Goal: Task Accomplishment & Management: Complete application form

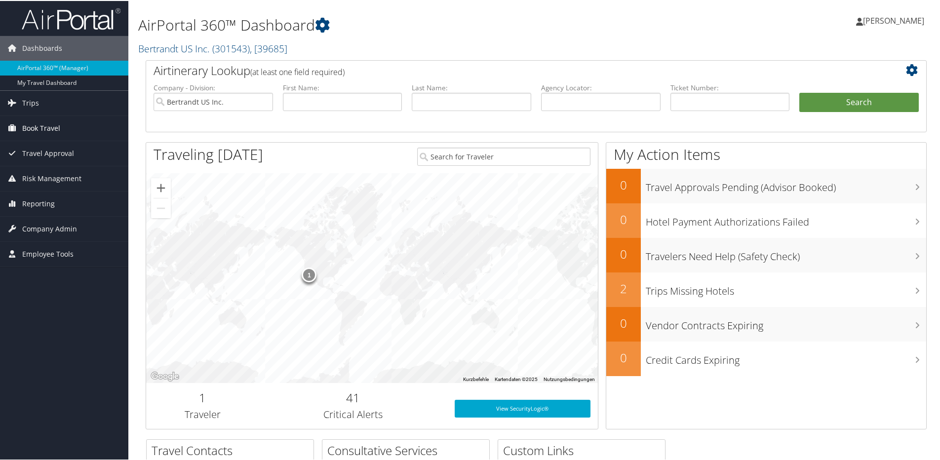
click at [59, 126] on span "Book Travel" at bounding box center [41, 127] width 38 height 25
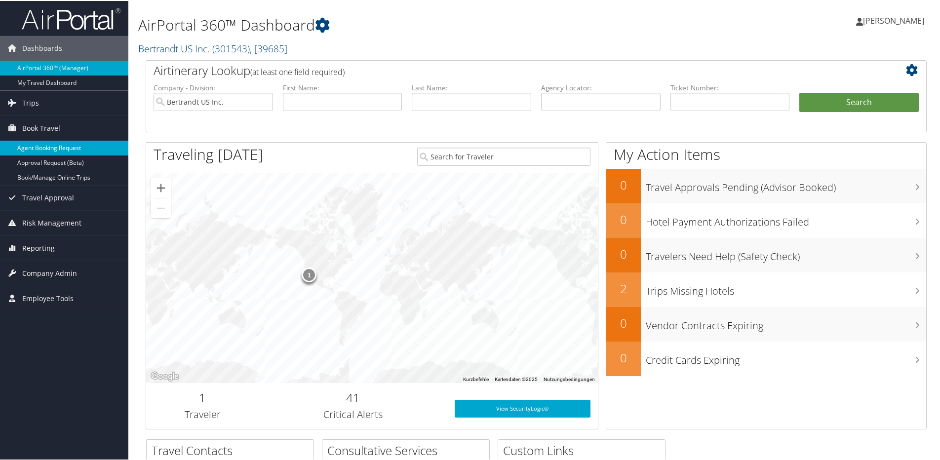
click at [56, 148] on link "Agent Booking Request" at bounding box center [64, 147] width 128 height 15
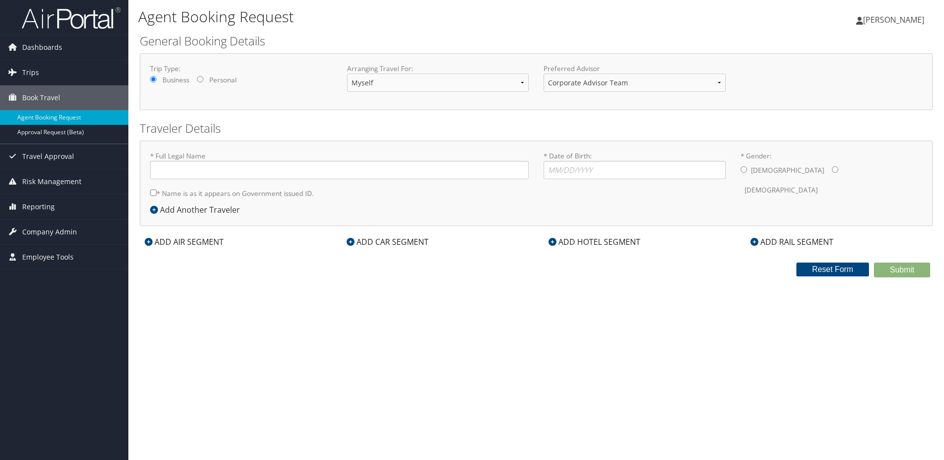
type input "[PERSON_NAME]"
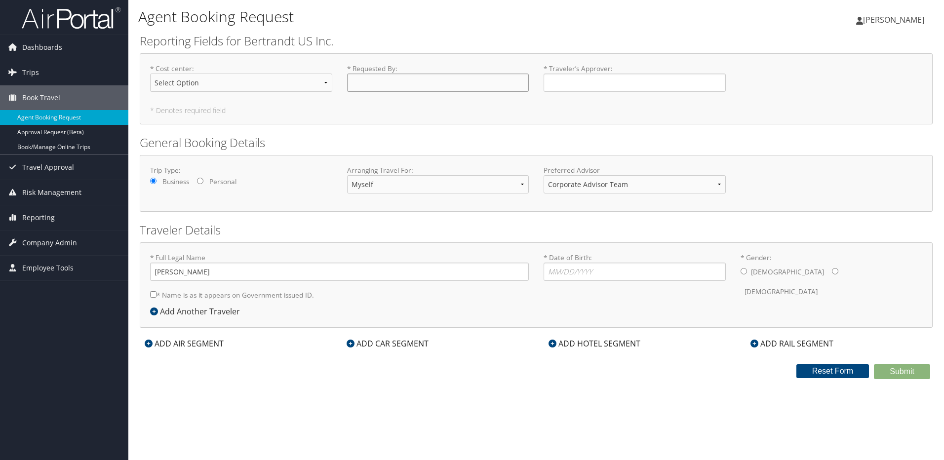
click at [386, 82] on input "* Requested By : Required" at bounding box center [438, 83] width 182 height 18
type input "[PERSON_NAME]"
type input "gerrit.schmidt@bertrandt.com"
click at [568, 269] on input "* Date of Birth: Invalid Date" at bounding box center [635, 272] width 182 height 18
type input "09/29/1990"
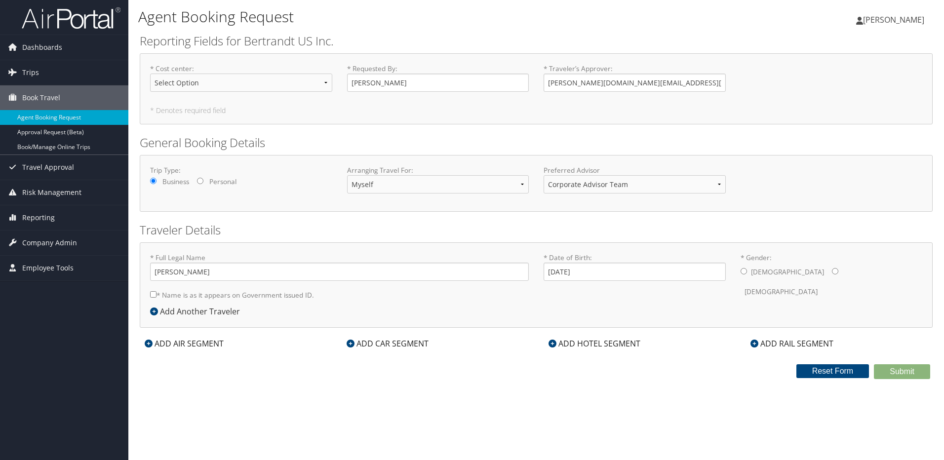
click at [745, 272] on input "* Gender: Male Female" at bounding box center [744, 271] width 6 height 6
radio input "true"
click at [185, 344] on div "ADD AIR SEGMENT" at bounding box center [184, 344] width 89 height 12
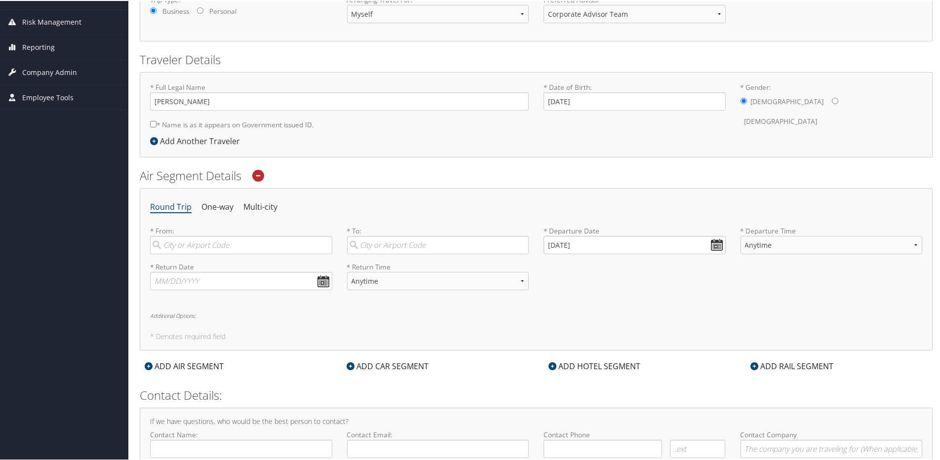
scroll to position [176, 0]
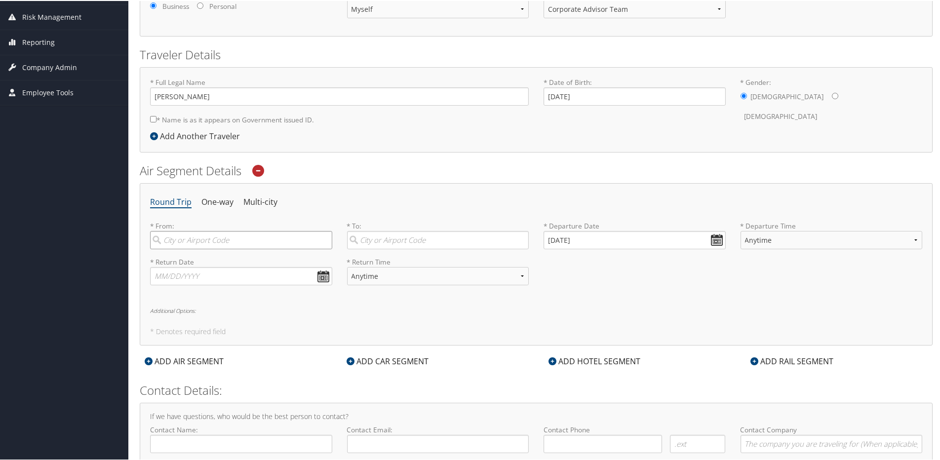
click at [211, 242] on input "search" at bounding box center [241, 239] width 182 height 18
click at [199, 263] on div "San Jose (SJC CA)" at bounding box center [242, 265] width 169 height 25
click at [199, 248] on input "SJC" at bounding box center [241, 239] width 182 height 18
type input "San Jose (SJC CA)"
click at [376, 243] on input "search" at bounding box center [438, 239] width 182 height 18
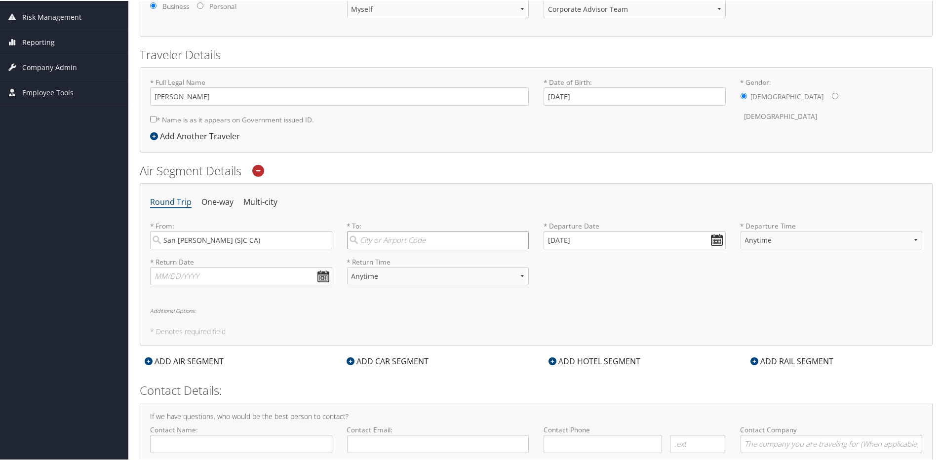
type input "s"
click at [383, 259] on div "Greenville (GSP SC)" at bounding box center [439, 259] width 169 height 13
click at [383, 248] on input "gsp" at bounding box center [438, 239] width 182 height 18
type input "Greenville (GSP SC)"
click at [577, 234] on input "[DATE]" at bounding box center [635, 239] width 182 height 18
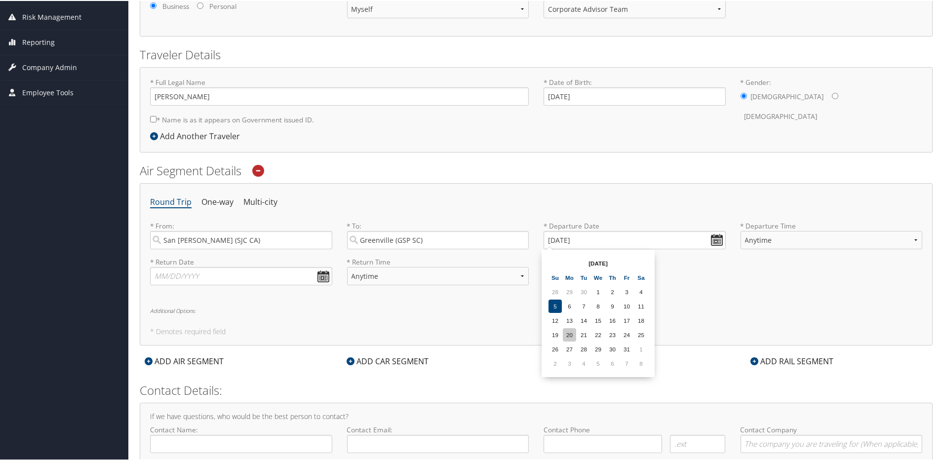
click at [572, 337] on td "20" at bounding box center [569, 333] width 13 height 13
type input "10/20/2025"
click at [799, 246] on select "Anytime Early Morning (5AM-7AM) Morning (7AM-12PM) Afternoon (12PM-5PM) Evening…" at bounding box center [832, 239] width 182 height 18
select select "12PM-5PM"
click at [741, 230] on select "Anytime Early Morning (5AM-7AM) Morning (7AM-12PM) Afternoon (12PM-5PM) Evening…" at bounding box center [832, 239] width 182 height 18
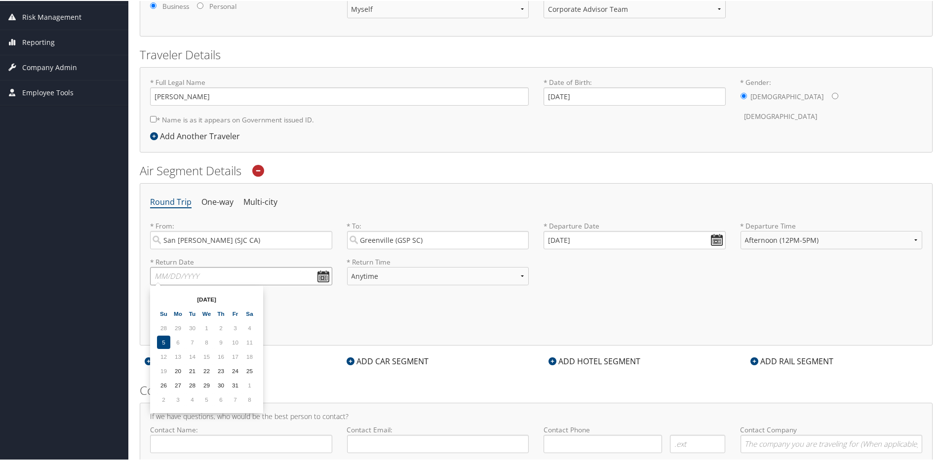
click at [247, 276] on input "text" at bounding box center [241, 275] width 182 height 18
click at [190, 370] on td "21" at bounding box center [192, 369] width 13 height 13
type input "10/21/2025"
click at [376, 276] on select "Anytime Early Morning (5AM-7AM) Morning (7AM-12PM) Afternoon (12PM-5PM) Evening…" at bounding box center [438, 275] width 182 height 18
click at [381, 270] on select "Anytime Early Morning (5AM-7AM) Morning (7AM-12PM) Afternoon (12PM-5PM) Evening…" at bounding box center [438, 275] width 182 height 18
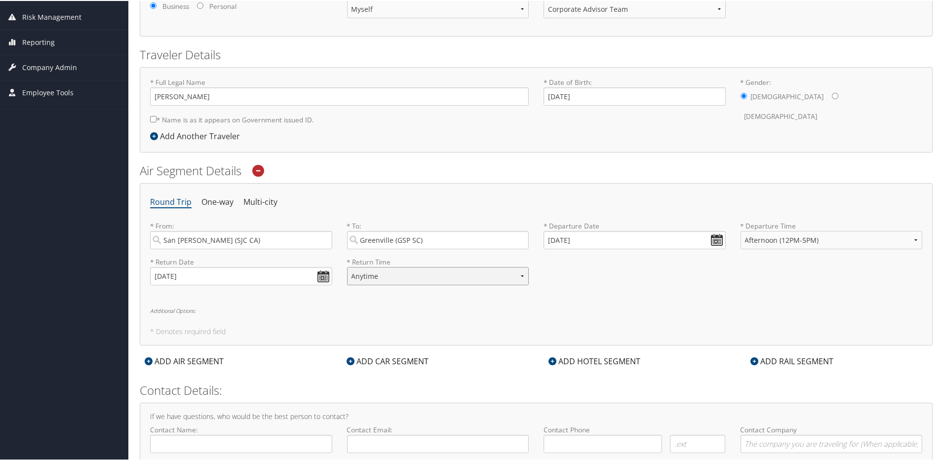
select select "12PM-5PM"
click at [347, 266] on select "Anytime Early Morning (5AM-7AM) Morning (7AM-12PM) Afternoon (12PM-5PM) Evening…" at bounding box center [438, 275] width 182 height 18
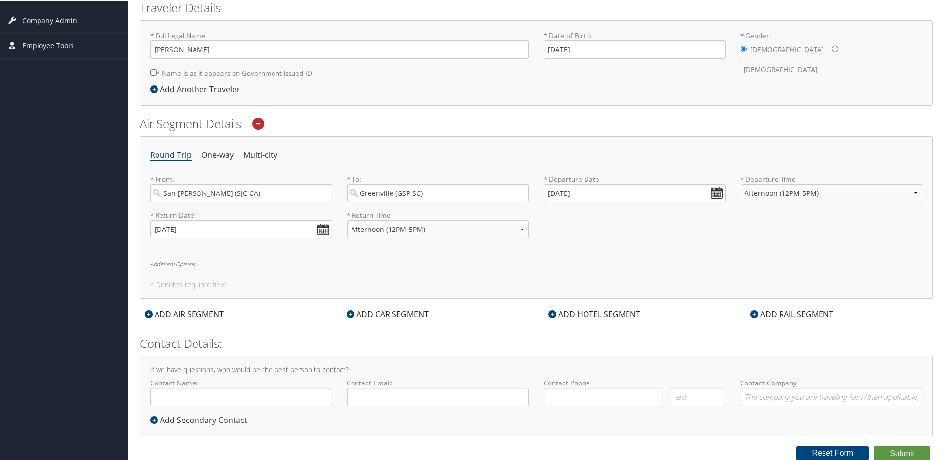
click at [176, 263] on h6 "Additional Options:" at bounding box center [536, 262] width 772 height 5
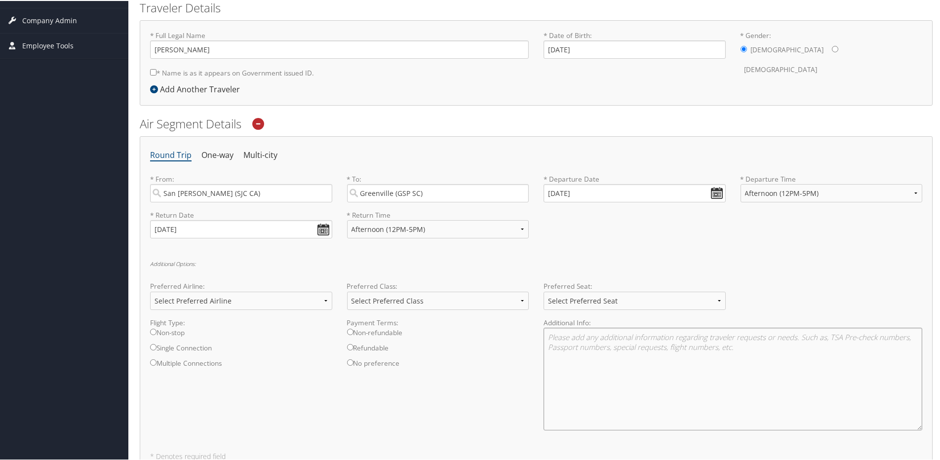
click at [564, 335] on textarea at bounding box center [733, 378] width 379 height 103
paste textarea "https://www.google.com/travel/flights/booking?tfs=CBwQAhpkEgoyMDI1LTEwLTIwIh8KA…"
type textarea "https://www.google.com/travel/flights/booking?tfs=CBwQAhpkEgoyMDI1LTEwLTIwIh8KA…"
click at [608, 299] on select "Select Preferred Seat Aisle Window Middle" at bounding box center [635, 300] width 182 height 18
select select "Aisle"
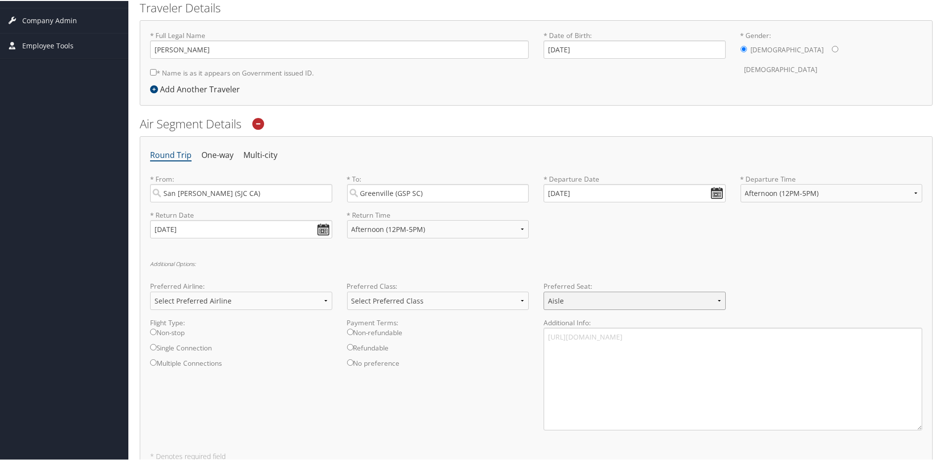
click at [544, 291] on select "Select Preferred Seat Aisle Window Middle" at bounding box center [635, 300] width 182 height 18
click at [353, 333] on label "Non-refundable" at bounding box center [438, 334] width 182 height 15
click at [353, 333] on input "Non-refundable" at bounding box center [350, 331] width 6 height 6
radio input "true"
click at [390, 309] on select "Select Preferred Class Economy Economy Plus Business First Class" at bounding box center [438, 300] width 182 height 18
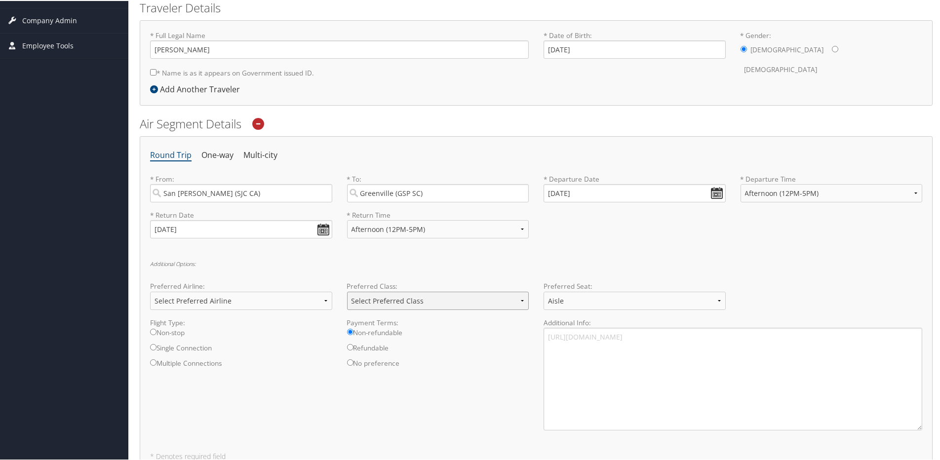
select select "Economy"
click at [347, 291] on select "Select Preferred Class Economy Economy Plus Business First Class" at bounding box center [438, 300] width 182 height 18
click at [177, 331] on label "Non-stop" at bounding box center [241, 334] width 182 height 15
click at [157, 331] on input "Non-stop" at bounding box center [153, 331] width 6 height 6
radio input "true"
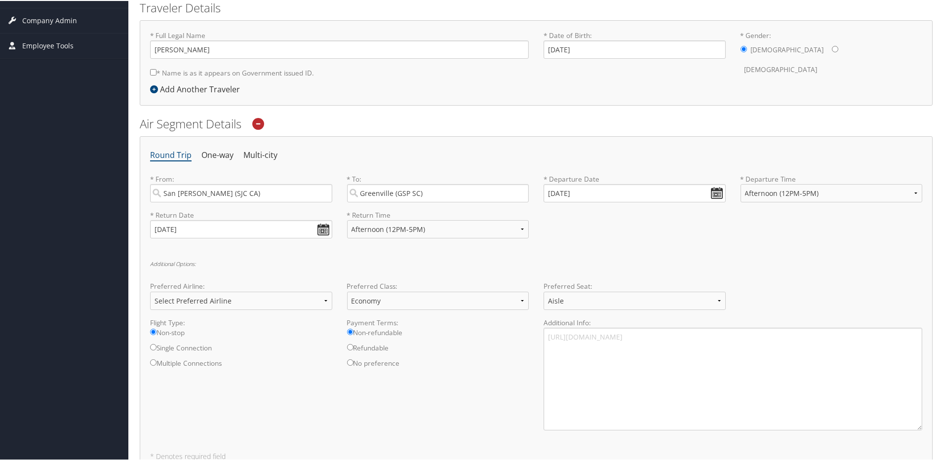
click at [174, 344] on label "Single Connection" at bounding box center [241, 349] width 182 height 15
click at [157, 344] on input "Single Connection" at bounding box center [153, 346] width 6 height 6
radio input "true"
click at [220, 303] on select "Select Preferred Airline Delta United Airlines American Airlines Southwest Airl…" at bounding box center [241, 300] width 182 height 18
select select "Delta(DL)"
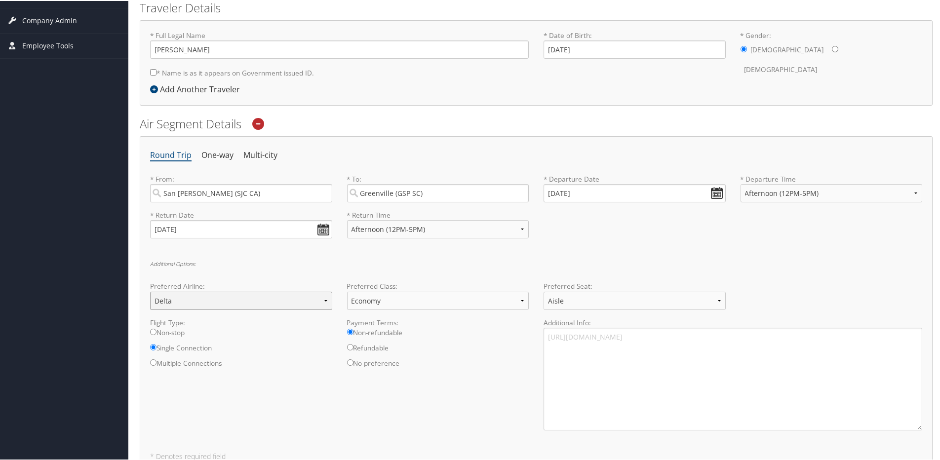
click at [150, 291] on select "Select Preferred Airline Delta United Airlines American Airlines Southwest Airl…" at bounding box center [241, 300] width 182 height 18
click at [297, 401] on div "Flight Type: Non-stop Single Connection Multiple Connections Payment Terms: Non…" at bounding box center [536, 377] width 787 height 120
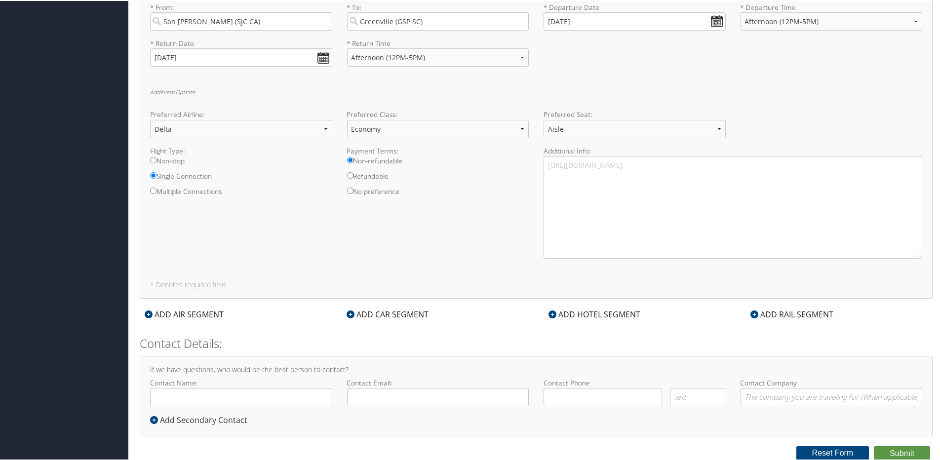
click at [384, 316] on div "ADD CAR SEGMENT" at bounding box center [388, 314] width 92 height 12
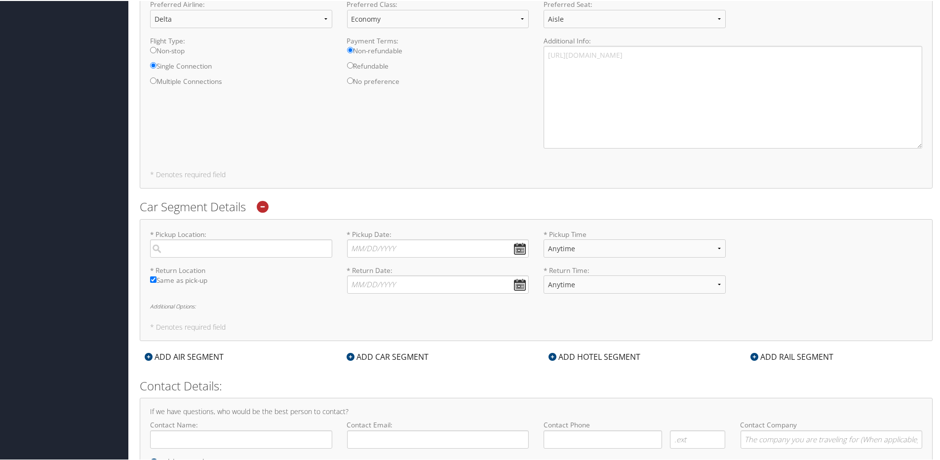
scroll to position [508, 0]
click at [261, 244] on input "search" at bounding box center [241, 245] width 182 height 18
click at [220, 269] on div "Greenville (GSP SC)" at bounding box center [242, 265] width 169 height 13
click at [220, 254] on input "gsp" at bounding box center [241, 245] width 182 height 18
type input "Greenville"
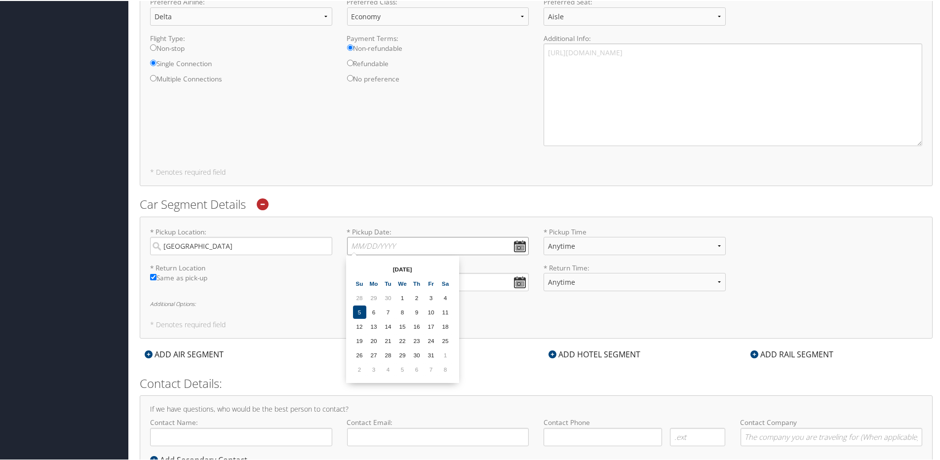
click at [521, 248] on input "* Pickup Date: Dates must be valid" at bounding box center [438, 245] width 182 height 18
click at [374, 336] on td "20" at bounding box center [373, 339] width 13 height 13
type input "10/20/2025"
click at [518, 280] on input "* Return Date: Dates must be valid" at bounding box center [438, 281] width 182 height 18
click at [394, 379] on td "21" at bounding box center [388, 375] width 13 height 13
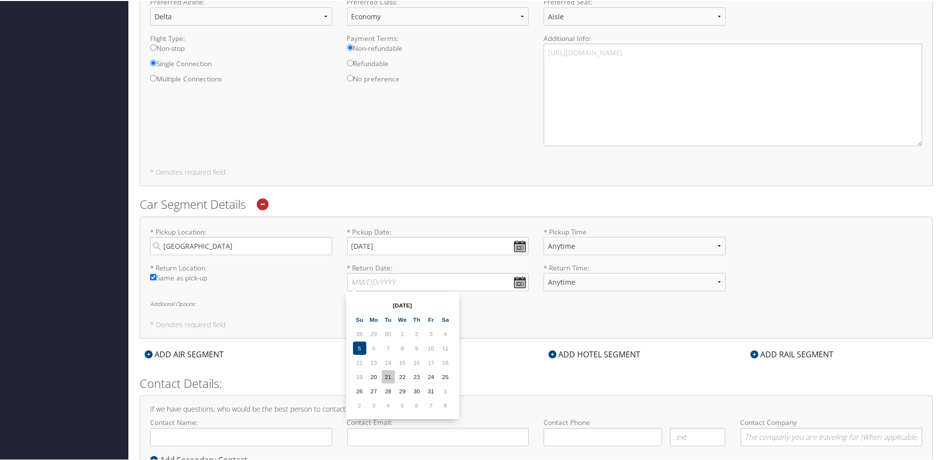
type input "10/21/2025"
click at [629, 244] on select "Anytime 12:00 AM 1:00 AM 2:00 AM 3:00 AM 4:00 AM 5:00 AM 6:00 AM 7:00 AM 8:00 A…" at bounding box center [635, 245] width 182 height 18
click at [576, 241] on select "Anytime 12:00 AM 1:00 AM 2:00 AM 3:00 AM 4:00 AM 5:00 AM 6:00 AM 7:00 AM 8:00 A…" at bounding box center [635, 245] width 182 height 18
select select "10:00 PM"
click at [544, 236] on select "Anytime 12:00 AM 1:00 AM 2:00 AM 3:00 AM 4:00 AM 5:00 AM 6:00 AM 7:00 AM 8:00 A…" at bounding box center [635, 245] width 182 height 18
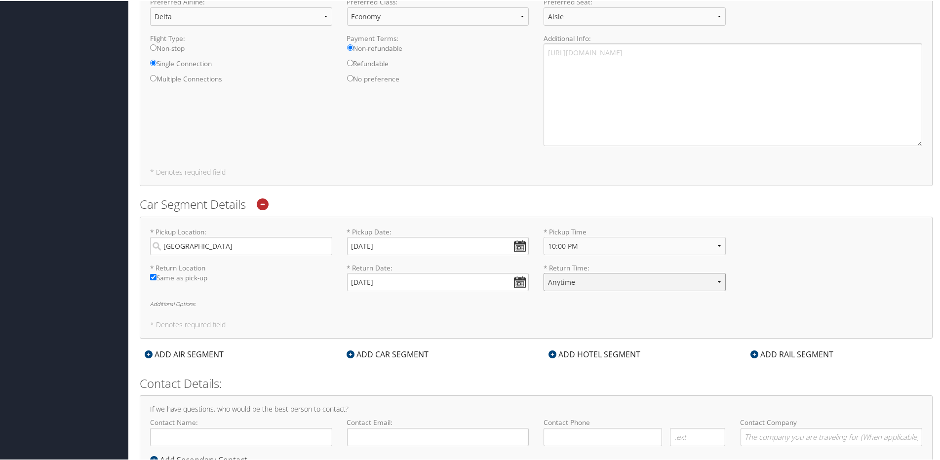
click at [569, 279] on select "Anytime 12:00 AM 1:00 AM 2:00 AM 3:00 AM 4:00 AM 5:00 AM 6:00 AM 7:00 AM 8:00 A…" at bounding box center [635, 281] width 182 height 18
select select "3:00 PM"
click at [544, 272] on select "Anytime 12:00 AM 1:00 AM 2:00 AM 3:00 AM 4:00 AM 5:00 AM 6:00 AM 7:00 AM 8:00 A…" at bounding box center [635, 281] width 182 height 18
click at [539, 309] on div "* Pickup Location: Greenville Required * Pickup Date: 10/20/2025 Dates must be …" at bounding box center [536, 277] width 793 height 122
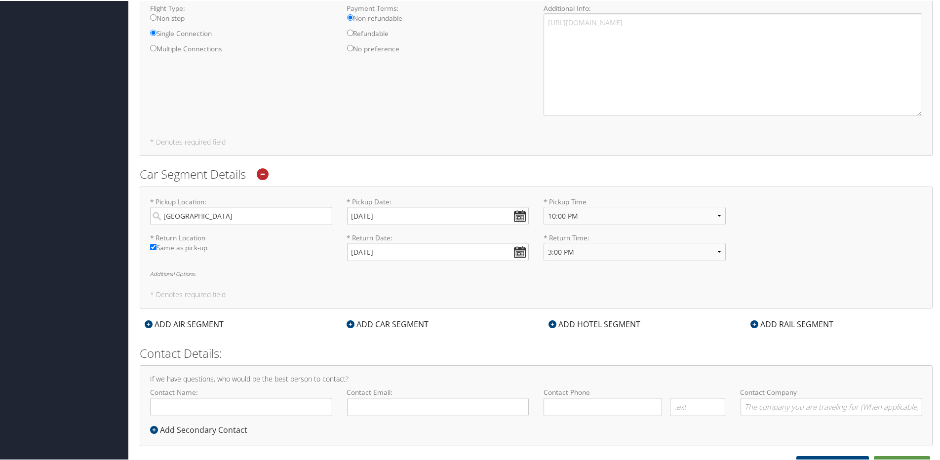
scroll to position [548, 0]
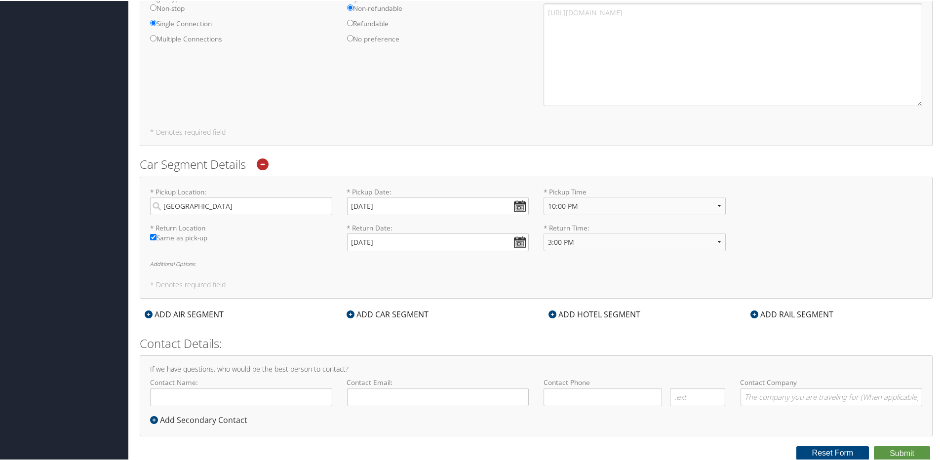
click at [603, 313] on div "ADD HOTEL SEGMENT" at bounding box center [595, 314] width 102 height 12
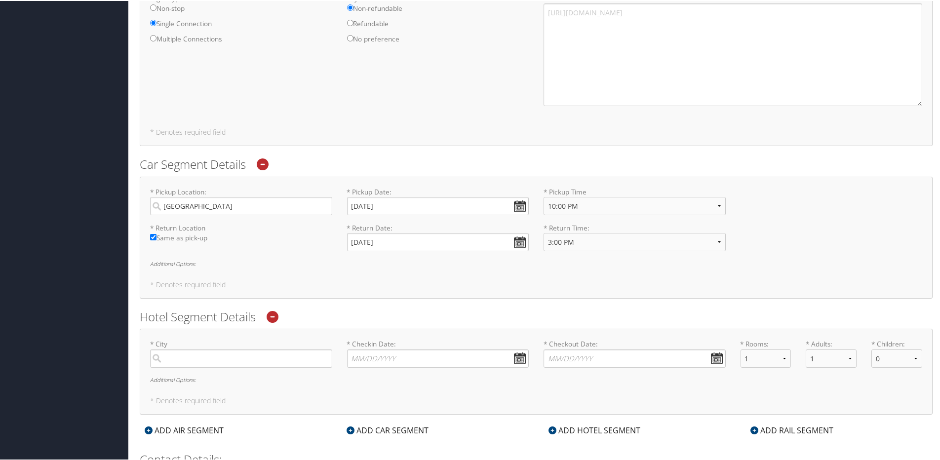
scroll to position [664, 0]
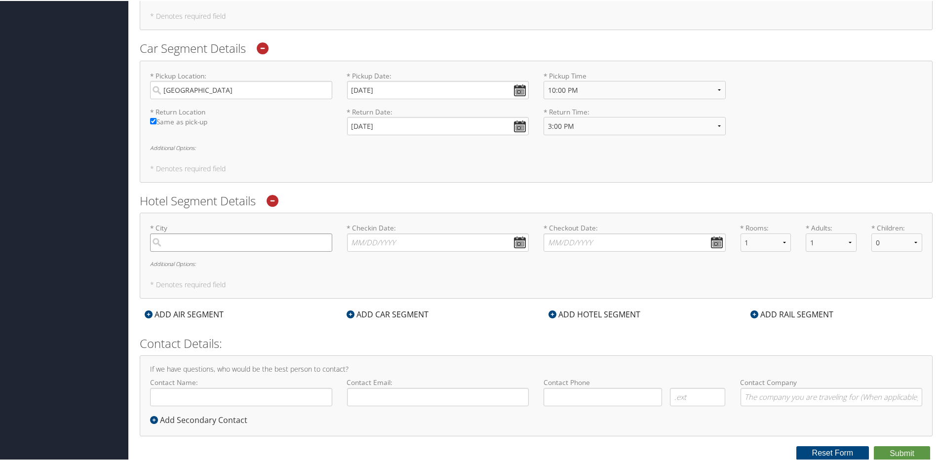
click at [229, 240] on input "search" at bounding box center [241, 242] width 182 height 18
click at [161, 264] on h6 "Additional Options:" at bounding box center [536, 262] width 772 height 5
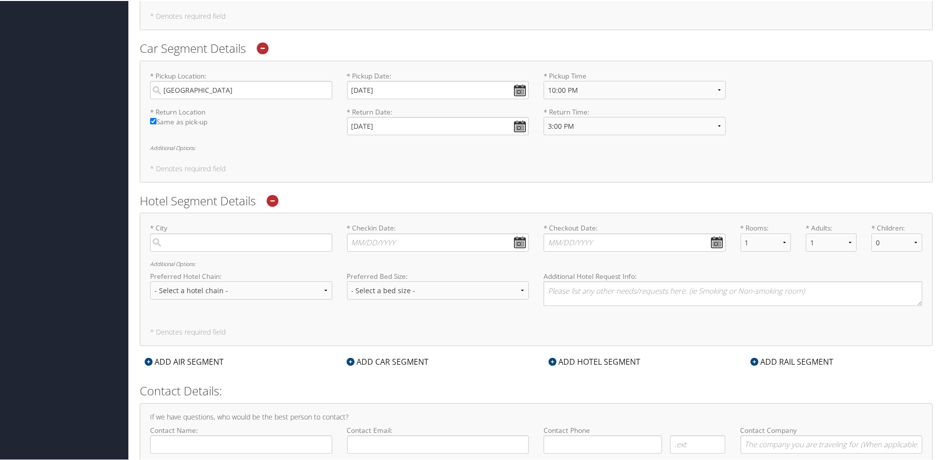
scroll to position [711, 0]
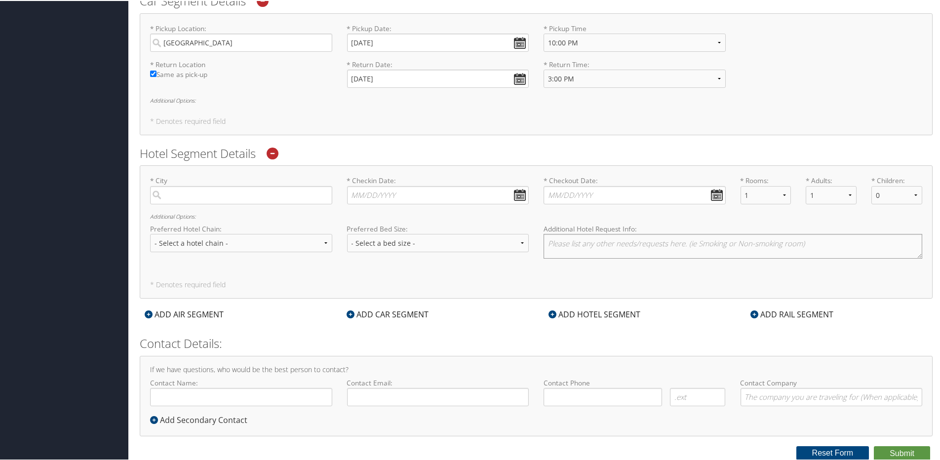
click at [570, 250] on textarea at bounding box center [733, 245] width 379 height 25
paste textarea "Home2 Suites by Hilton Greenville Airport"
type textarea "Home2 Suites by Hilton Greenville Airport"
click at [280, 241] on select "- Select a hotel chain - Hyatt Mandarin Oriental Hilton Hotels Pullman Hotels M…" at bounding box center [241, 242] width 182 height 18
click at [271, 243] on select "- Select a hotel chain - Hyatt Mandarin Oriental Hilton Hotels Pullman Hotels M…" at bounding box center [241, 242] width 182 height 18
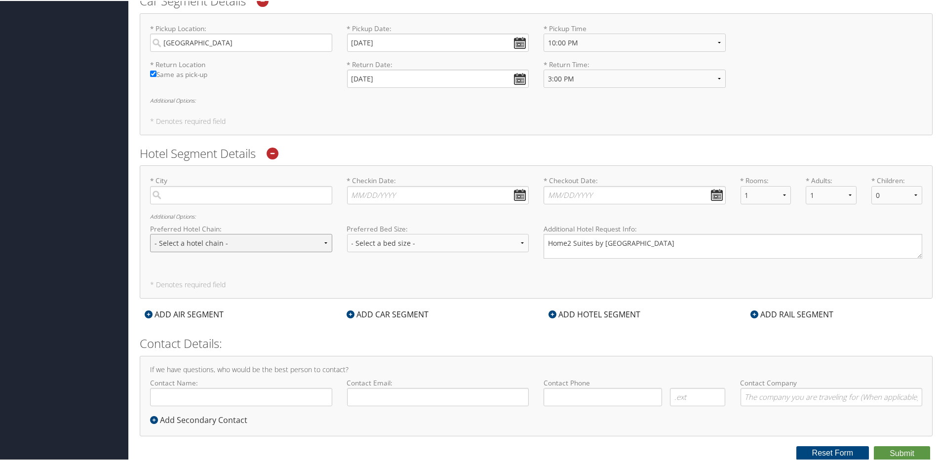
select select "Hilton Hotels (HL)"
click at [150, 233] on select "- Select a hotel chain - Hyatt Mandarin Oriental Hilton Hotels Pullman Hotels M…" at bounding box center [241, 242] width 182 height 18
click at [405, 237] on select "- Select a bed size - Twin Full Queen King" at bounding box center [438, 242] width 182 height 18
select select "queen"
click at [347, 233] on select "- Select a bed size - Twin Full Queen King" at bounding box center [438, 242] width 182 height 18
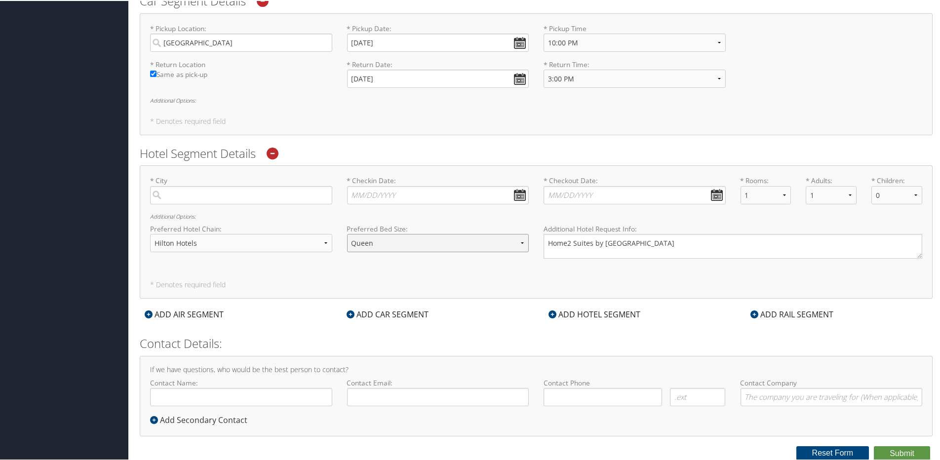
click at [389, 243] on select "- Select a bed size - Twin Full Queen King" at bounding box center [438, 242] width 182 height 18
click at [365, 245] on select "- Select a bed size - Twin Full Queen King" at bounding box center [438, 242] width 182 height 18
click at [271, 188] on input "search" at bounding box center [241, 194] width 182 height 18
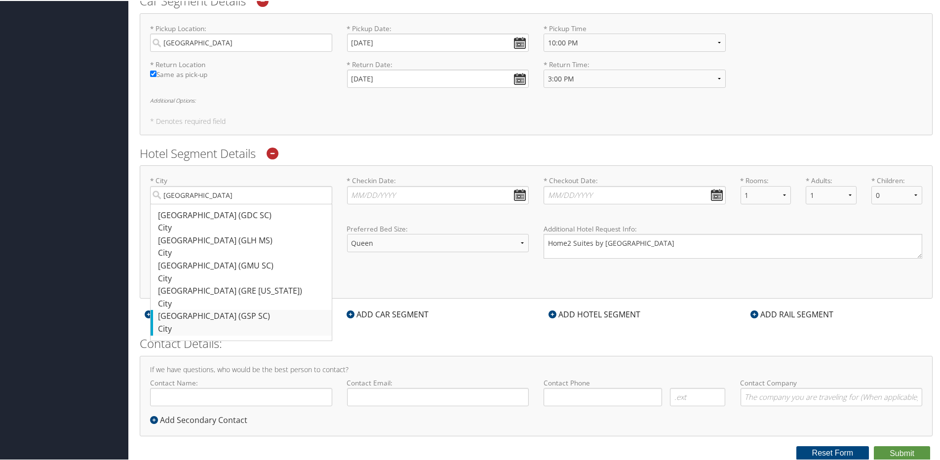
click at [220, 319] on div "Greenville (GSP SC)" at bounding box center [242, 315] width 169 height 13
click at [220, 203] on input "Greenville" at bounding box center [241, 194] width 182 height 18
type input "Greenville"
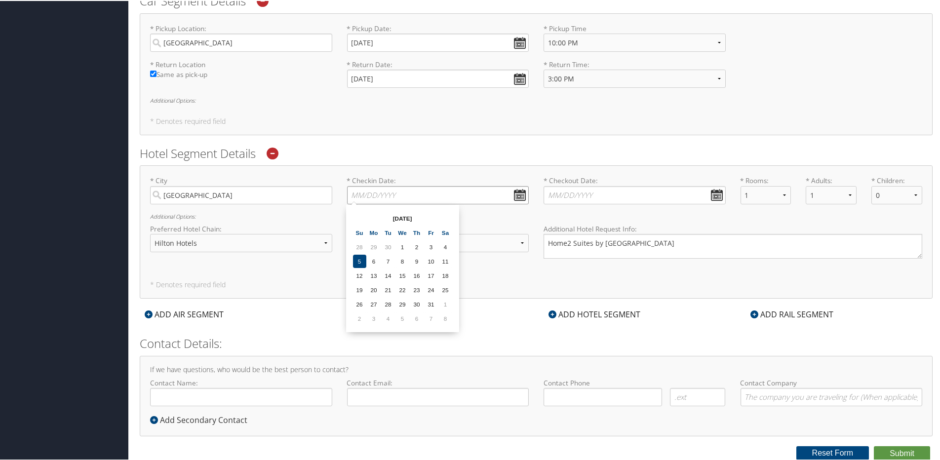
click at [390, 197] on input "* Checkin Date: Dates must be valid" at bounding box center [438, 194] width 182 height 18
click at [373, 289] on td "20" at bounding box center [373, 288] width 13 height 13
type input "10/20/2025"
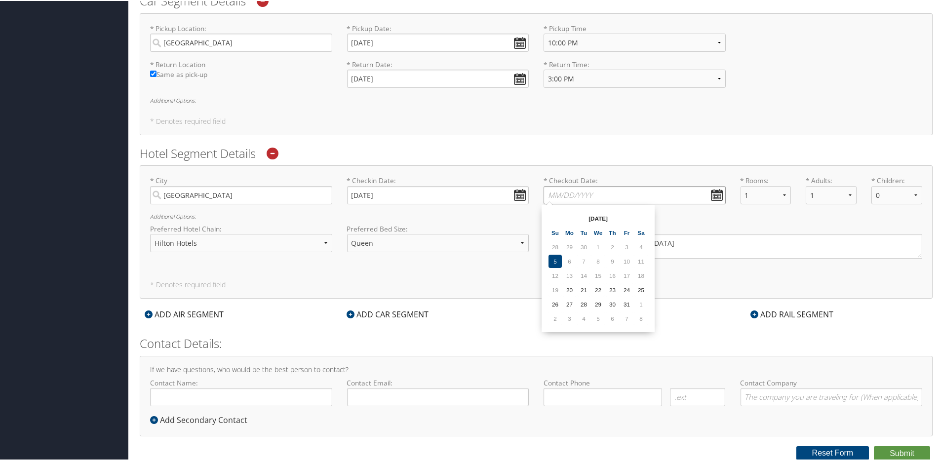
click at [596, 195] on input "* Checkout Date: Dates must be valid" at bounding box center [635, 194] width 182 height 18
click at [584, 291] on td "21" at bounding box center [583, 288] width 13 height 13
type input "10/21/2025"
click at [267, 393] on input "Contact Name:" at bounding box center [241, 396] width 182 height 18
type input "[PERSON_NAME]"
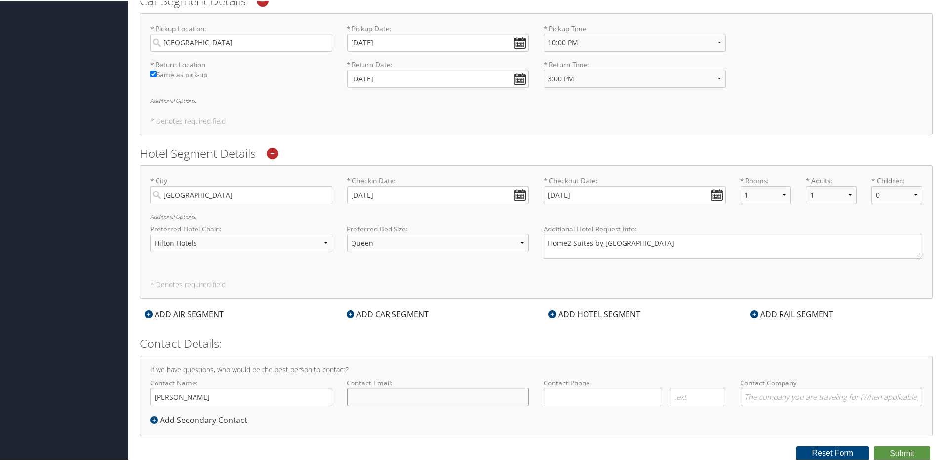
type input "alexander.hoff@bertrandt.com"
type input "( ) -"
type input "Bertrandt US"
click at [564, 396] on input "( ) -" at bounding box center [603, 396] width 119 height 18
type input "( ) -"
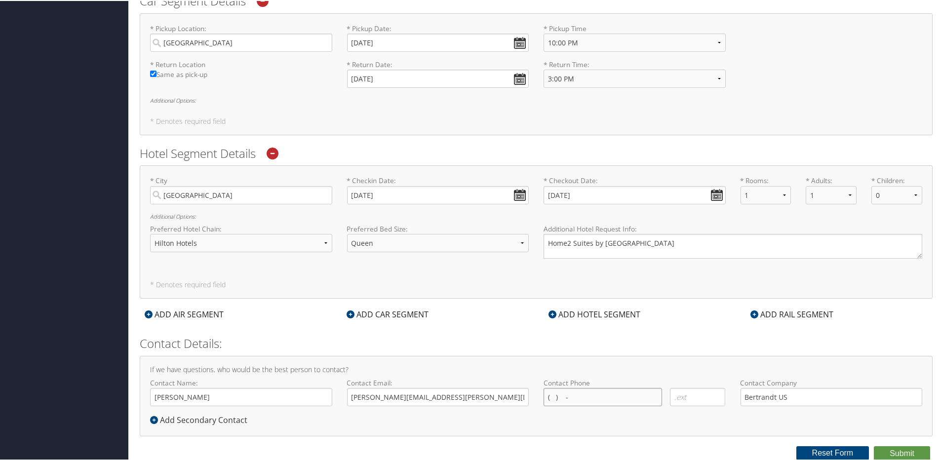
click at [568, 398] on input "( ) -" at bounding box center [603, 396] width 119 height 18
type input "(408) 203-6774"
click at [595, 419] on div "If we have questions, who would be the best person to contact? Contact Name: Al…" at bounding box center [536, 395] width 793 height 80
click at [908, 450] on button "Submit" at bounding box center [902, 452] width 56 height 15
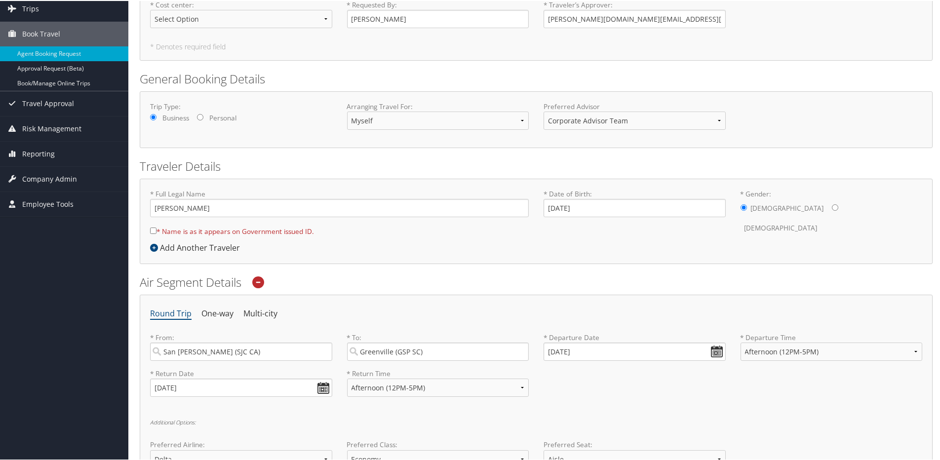
click at [154, 230] on input "* Name is as it appears on Government issued ID." at bounding box center [153, 230] width 6 height 6
checkbox input "true"
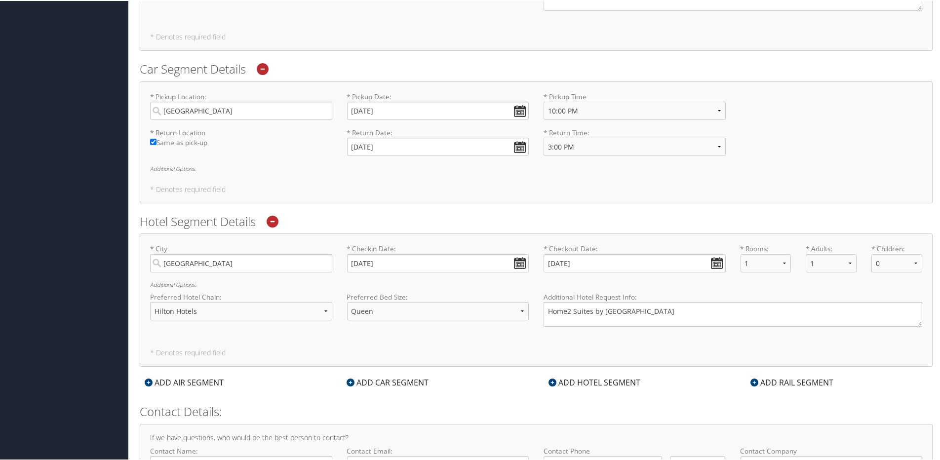
scroll to position [711, 0]
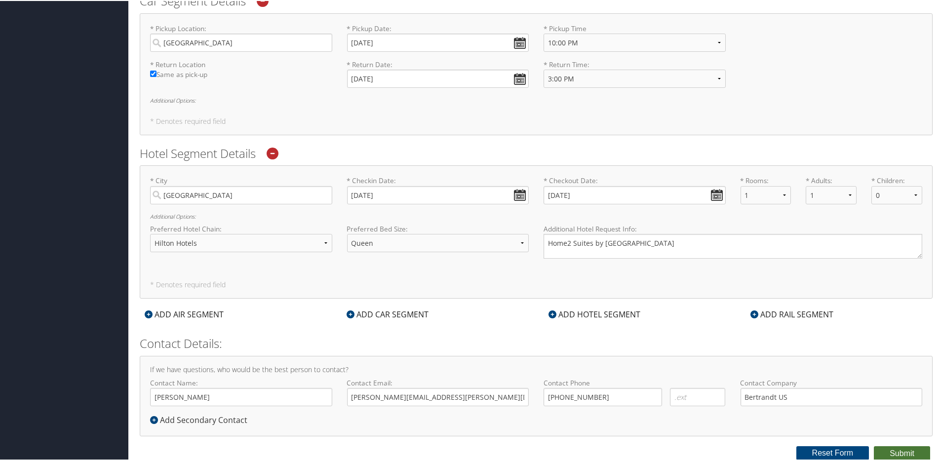
click at [888, 450] on button "Submit" at bounding box center [902, 452] width 56 height 15
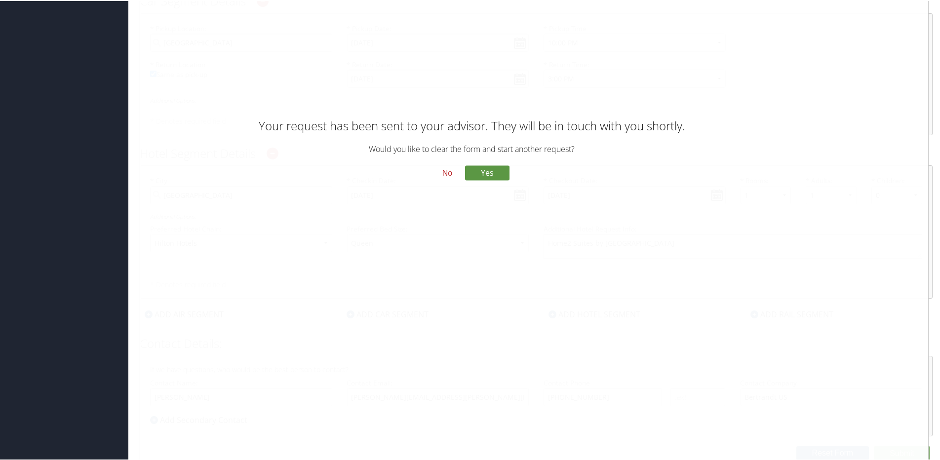
click at [451, 174] on button "No" at bounding box center [448, 172] width 26 height 17
